Goal: Task Accomplishment & Management: Complete application form

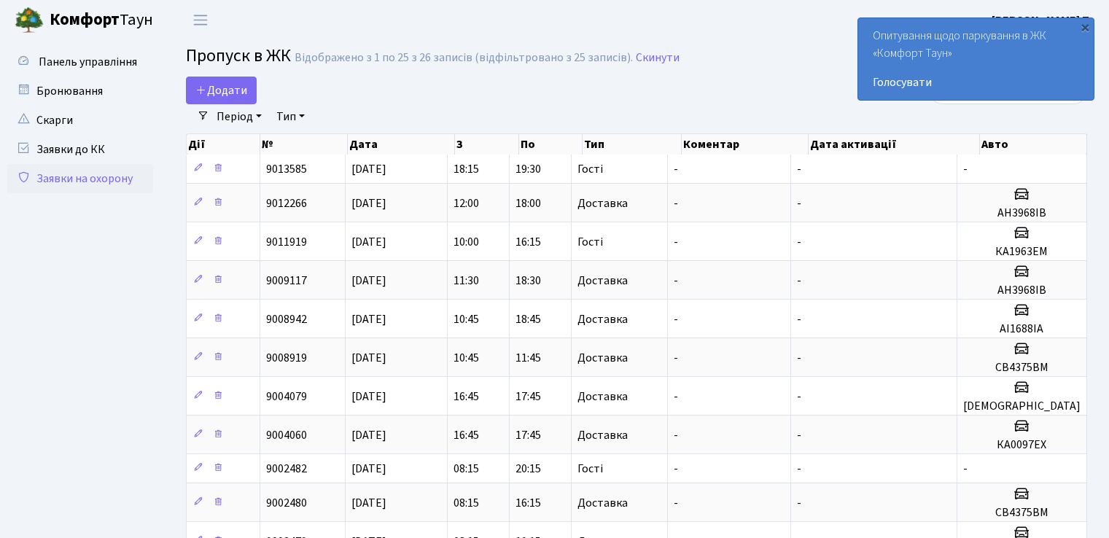
select select "25"
click at [216, 90] on span "Додати" at bounding box center [221, 90] width 52 height 16
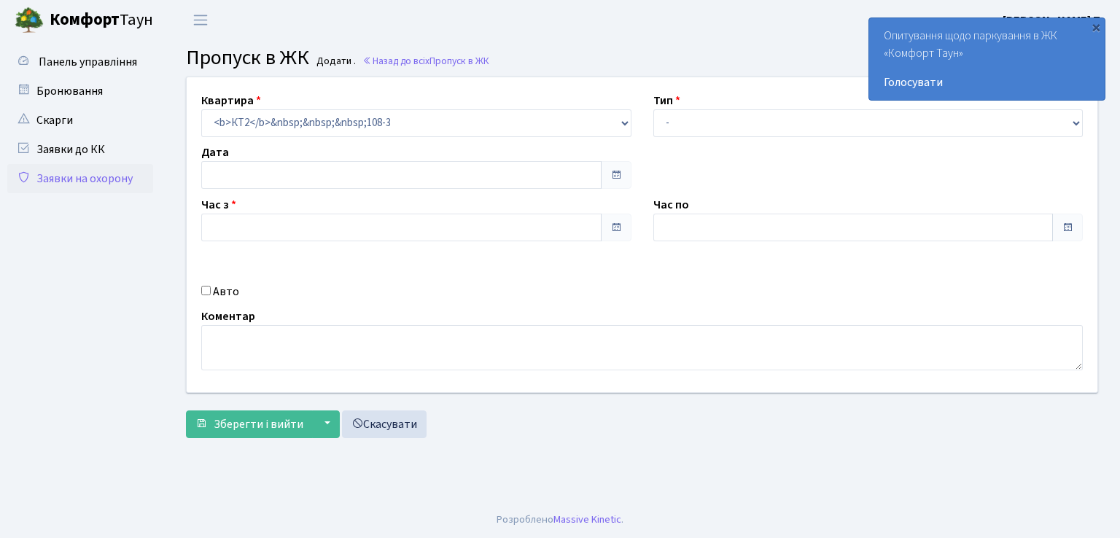
type input "[DATE]"
type input "09:15"
type input "10:15"
click at [760, 120] on select "- Доставка Таксі Гості Сервіс" at bounding box center [868, 123] width 430 height 28
select select "1"
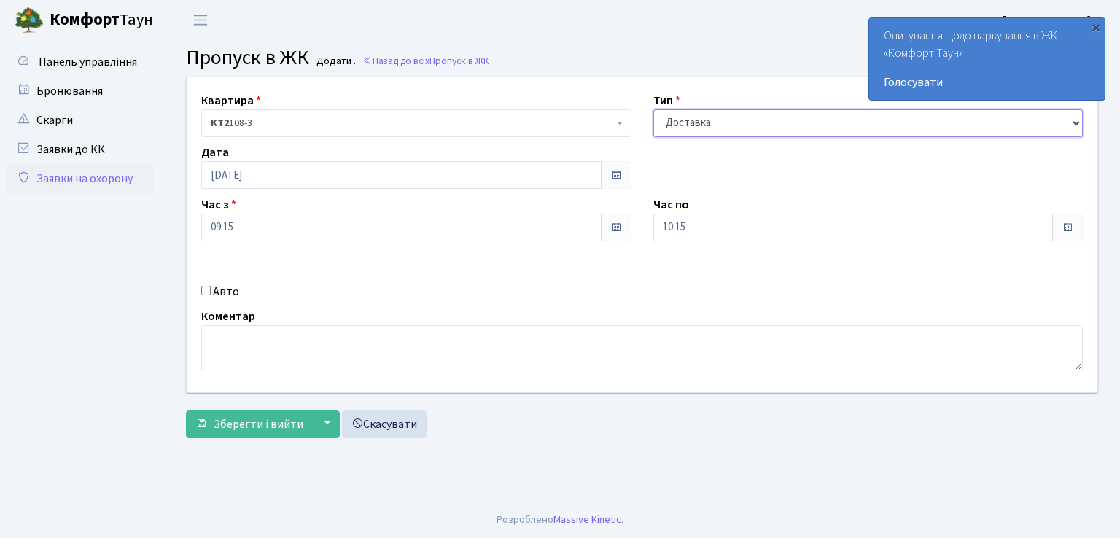
click at [653, 109] on select "- Доставка Таксі Гості Сервіс" at bounding box center [868, 123] width 430 height 28
click at [204, 287] on input "Авто" at bounding box center [205, 290] width 9 height 9
checkbox input "true"
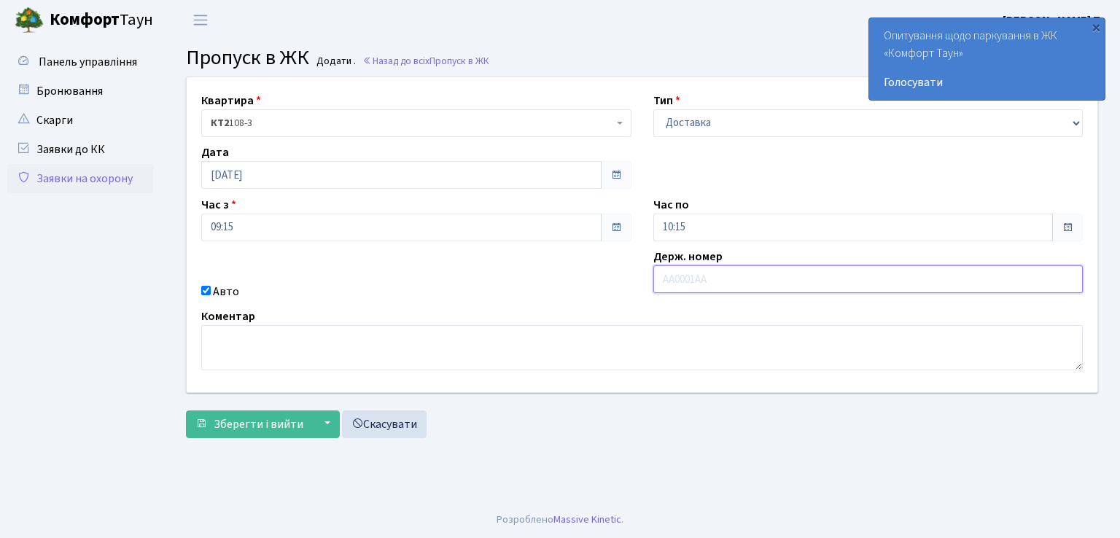
click at [701, 287] on input "text" at bounding box center [868, 279] width 430 height 28
type input "КА0460РІ"
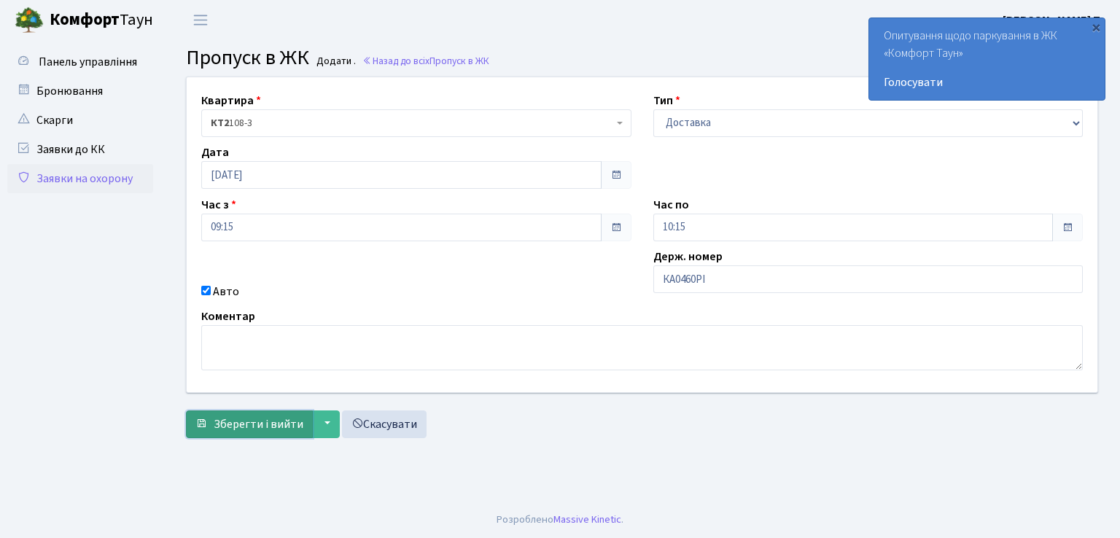
click at [234, 429] on span "Зберегти і вийти" at bounding box center [259, 424] width 90 height 16
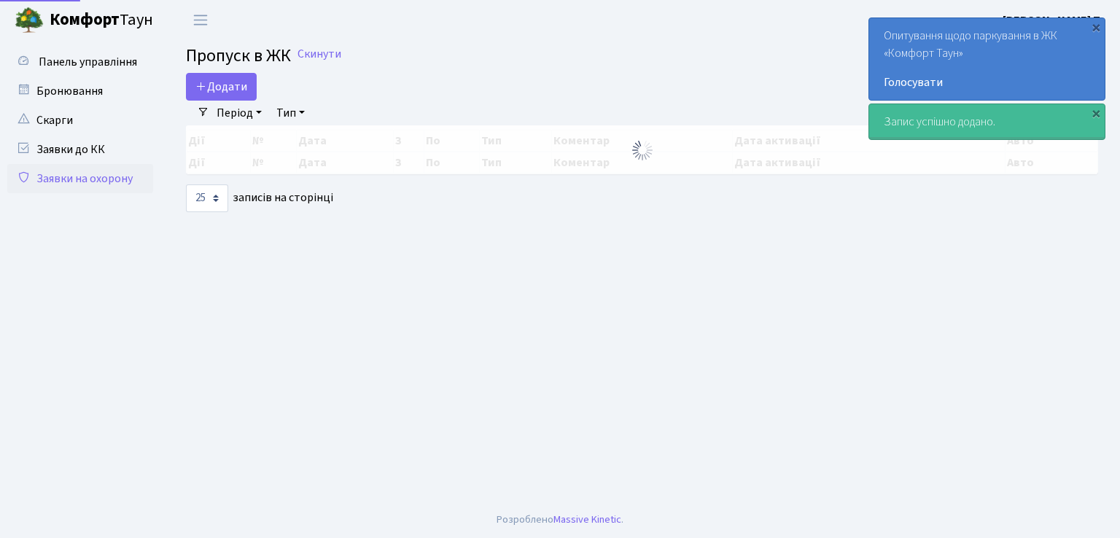
select select "25"
